Goal: Information Seeking & Learning: Learn about a topic

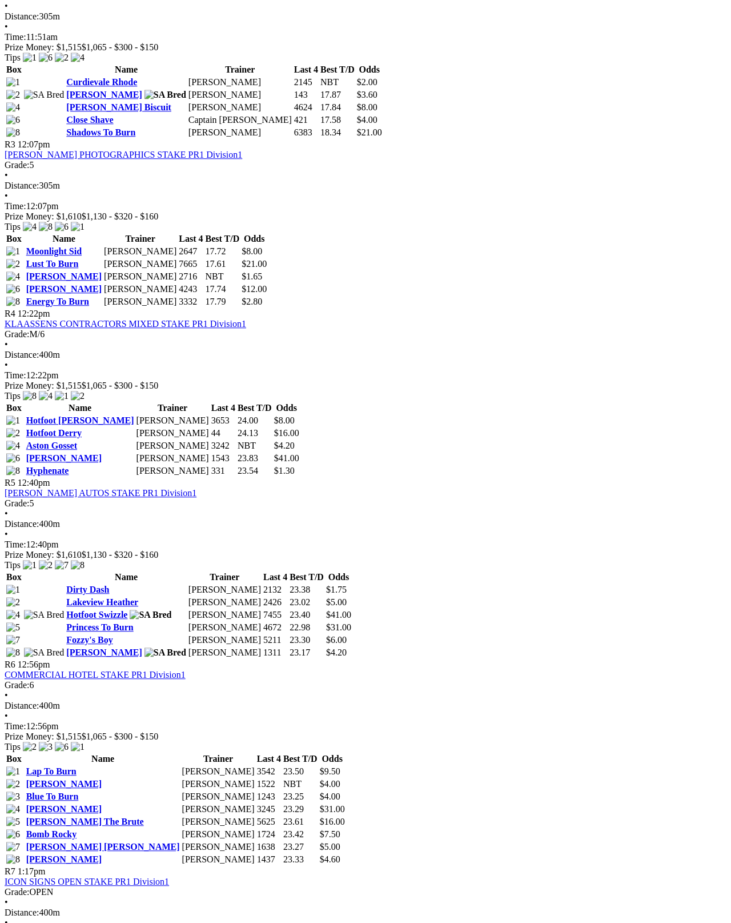
scroll to position [793, 0]
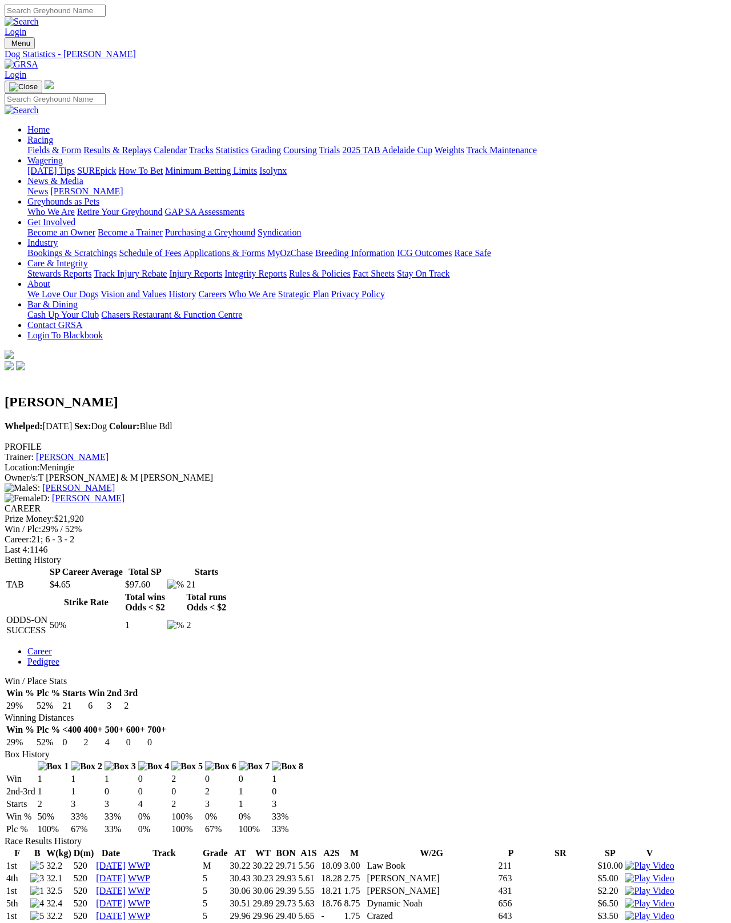
scroll to position [6, 0]
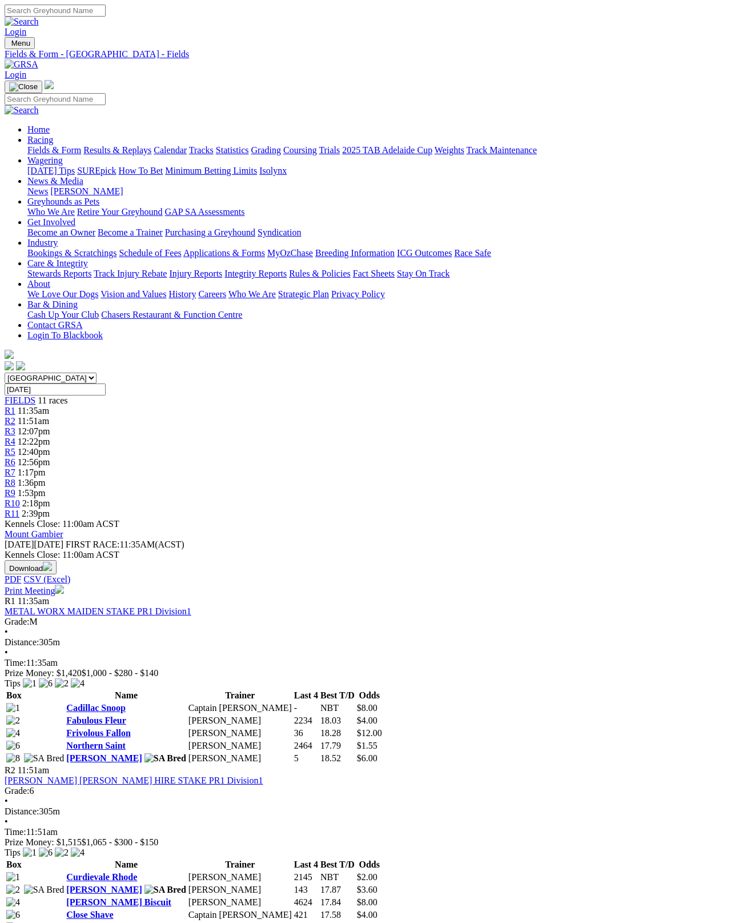
scroll to position [883, 0]
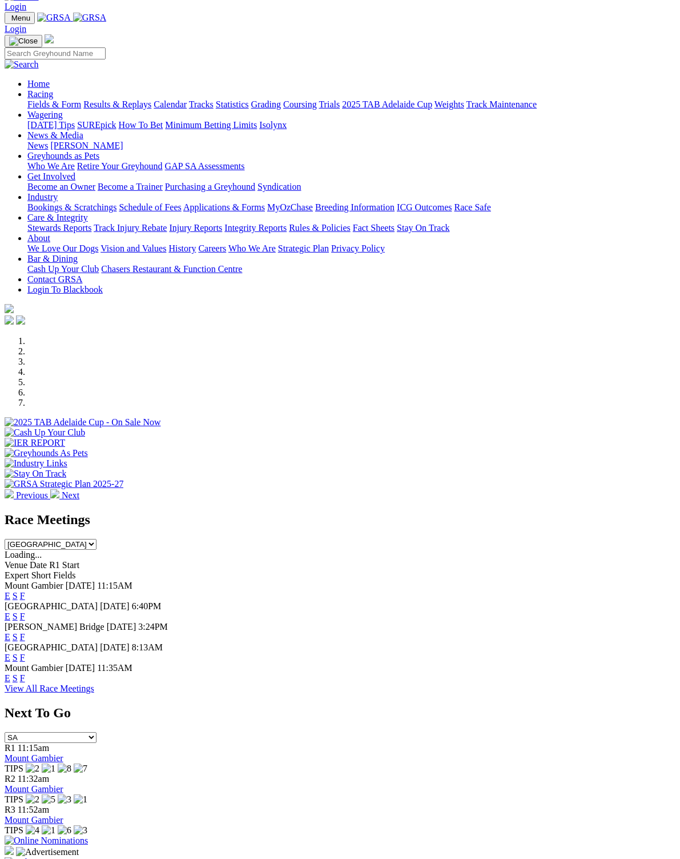
scroll to position [25, 0]
click at [25, 591] on link "F" at bounding box center [22, 596] width 5 height 10
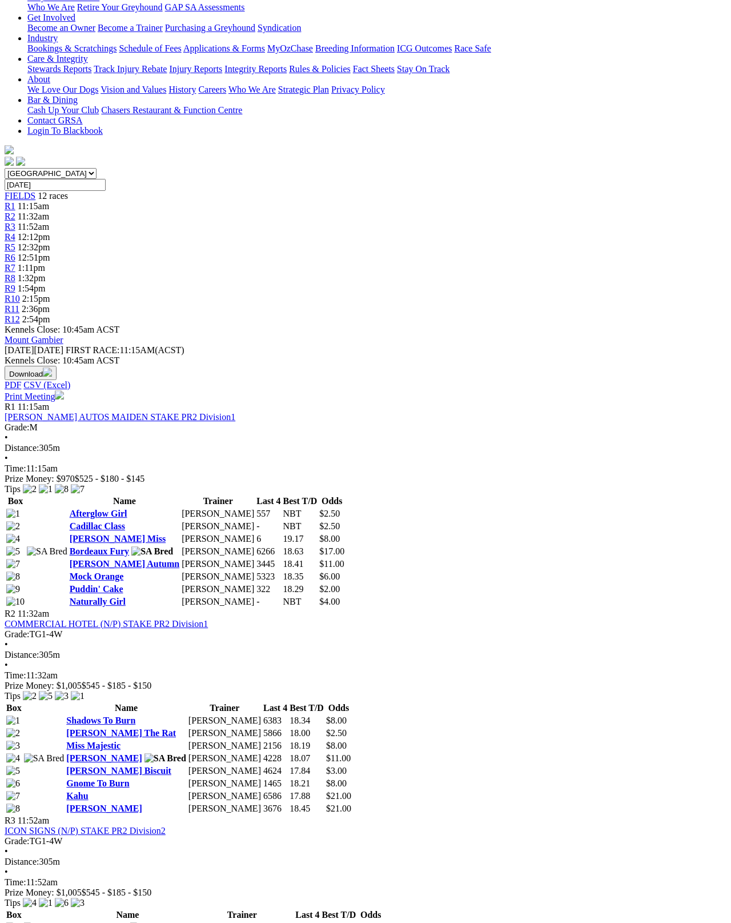
scroll to position [203, 0]
click at [87, 510] on link "Afterglow Girl" at bounding box center [99, 515] width 58 height 10
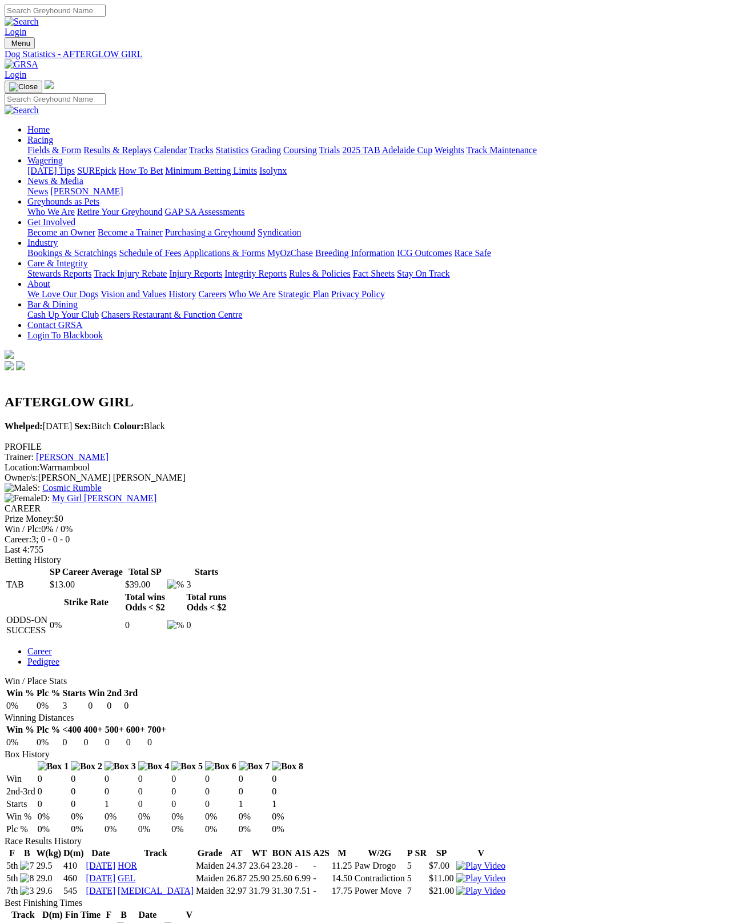
scroll to position [6, 0]
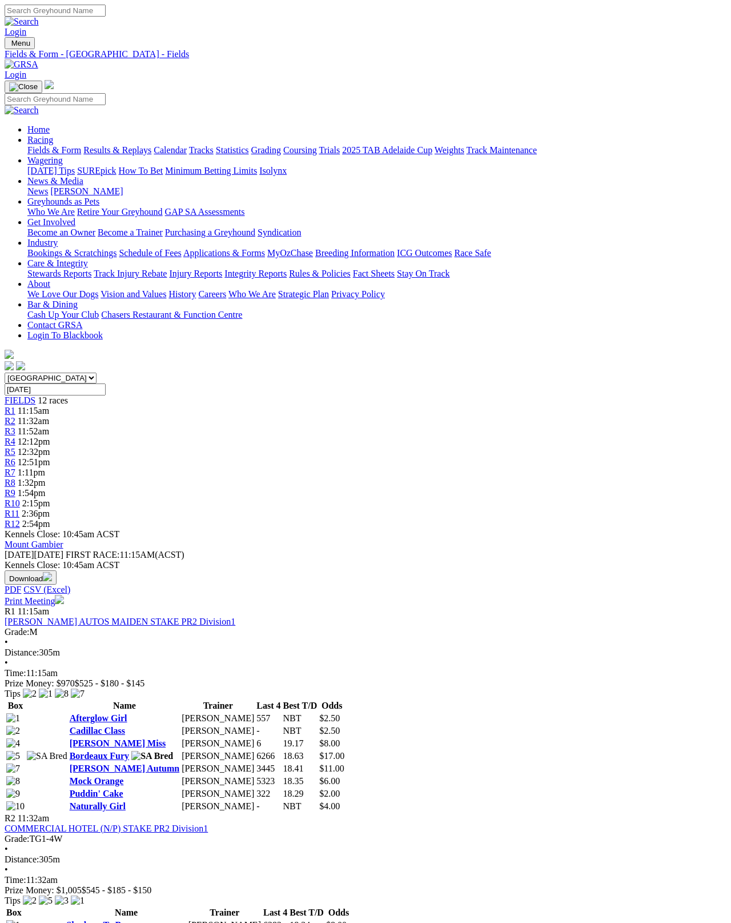
scroll to position [281, 0]
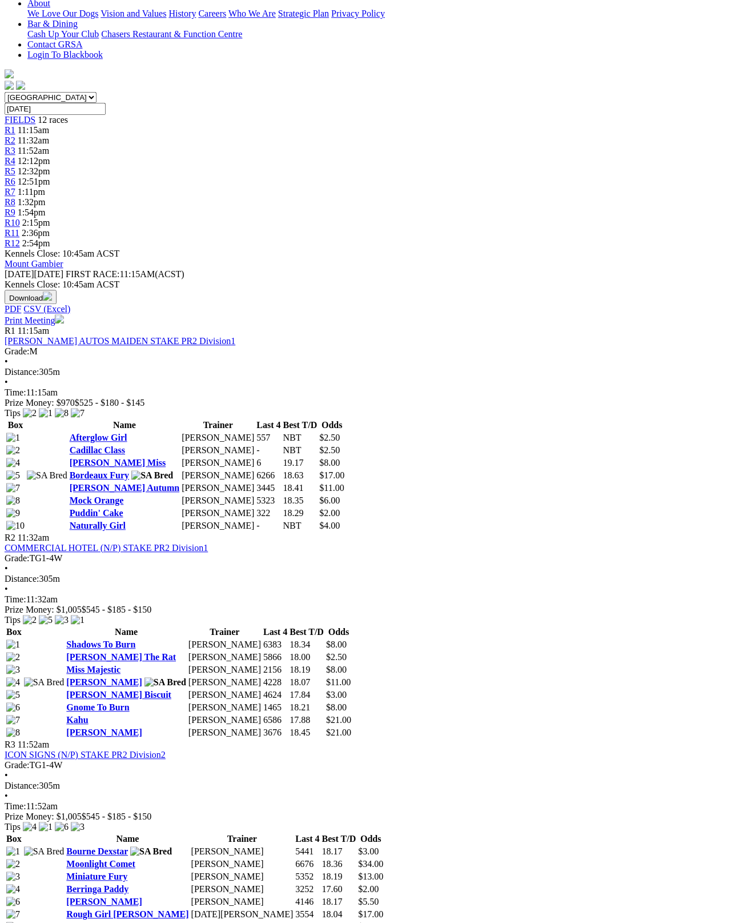
click at [87, 445] on link "Cadillac Class" at bounding box center [97, 450] width 55 height 10
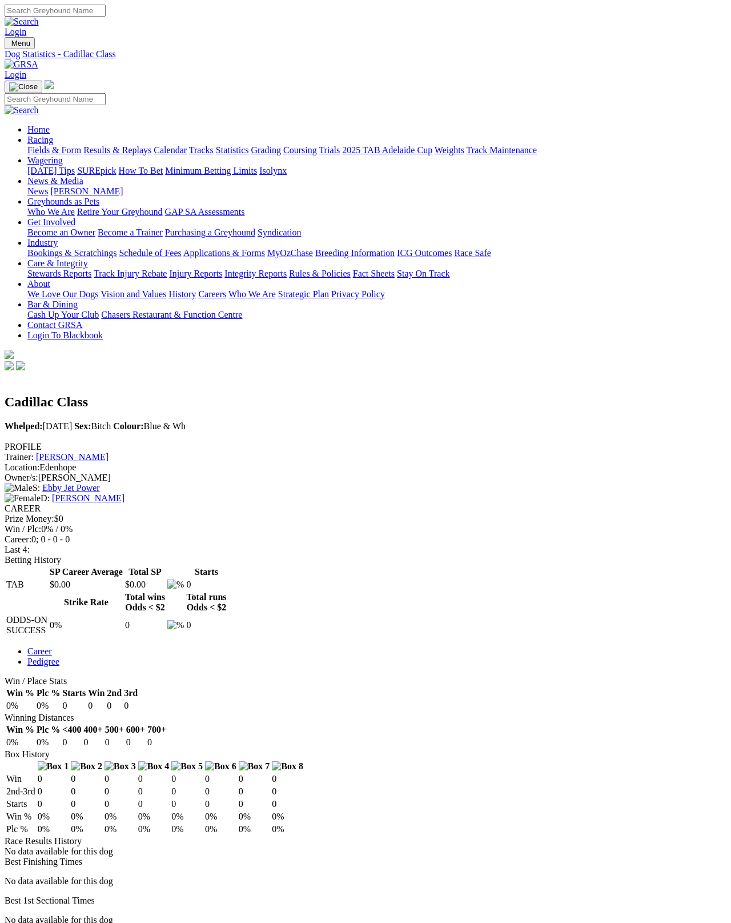
scroll to position [6, 0]
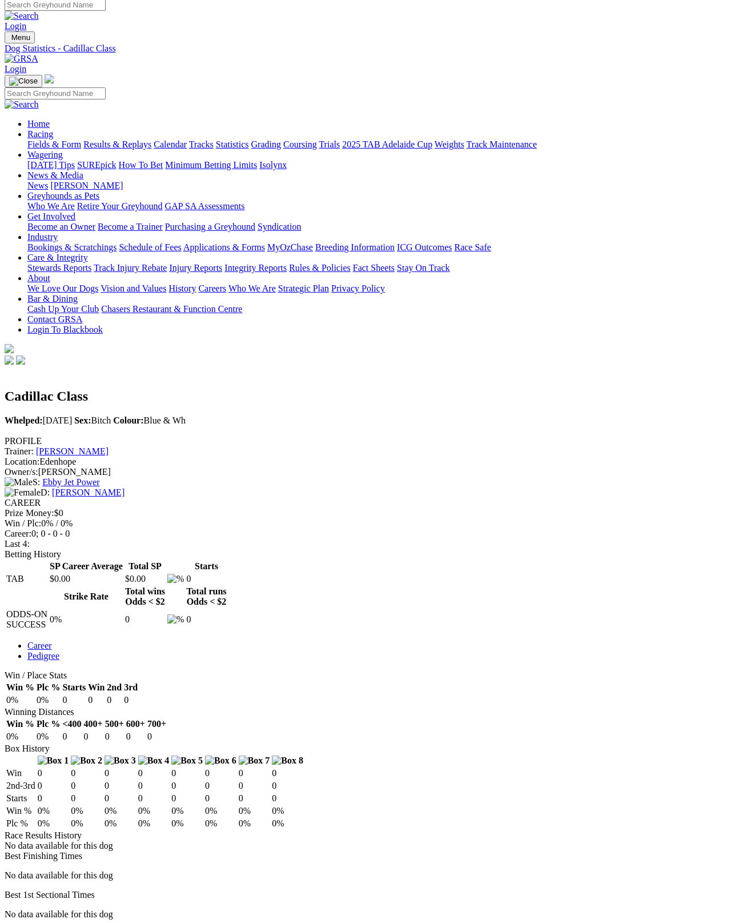
click at [99, 477] on link "Ebby Jet Power" at bounding box center [70, 482] width 57 height 10
